Goal: Information Seeking & Learning: Learn about a topic

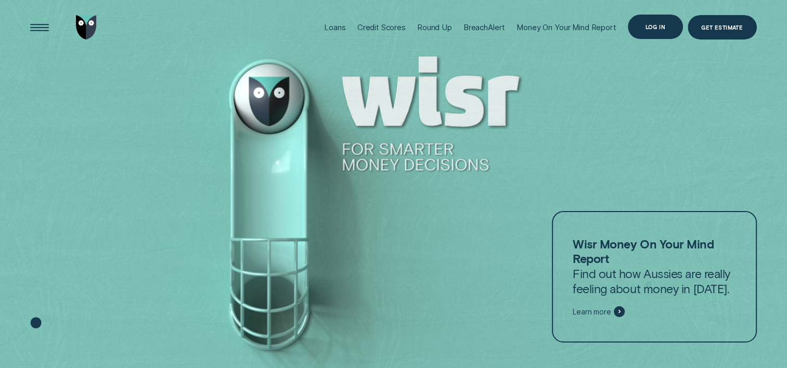
click at [658, 24] on div "Log in" at bounding box center [655, 26] width 20 height 5
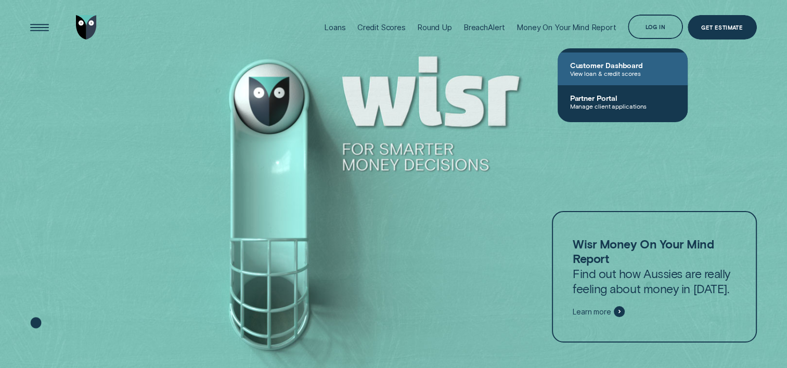
click at [622, 70] on span "View loan & credit scores" at bounding box center [622, 73] width 105 height 7
